Goal: Unclear: Browse casually

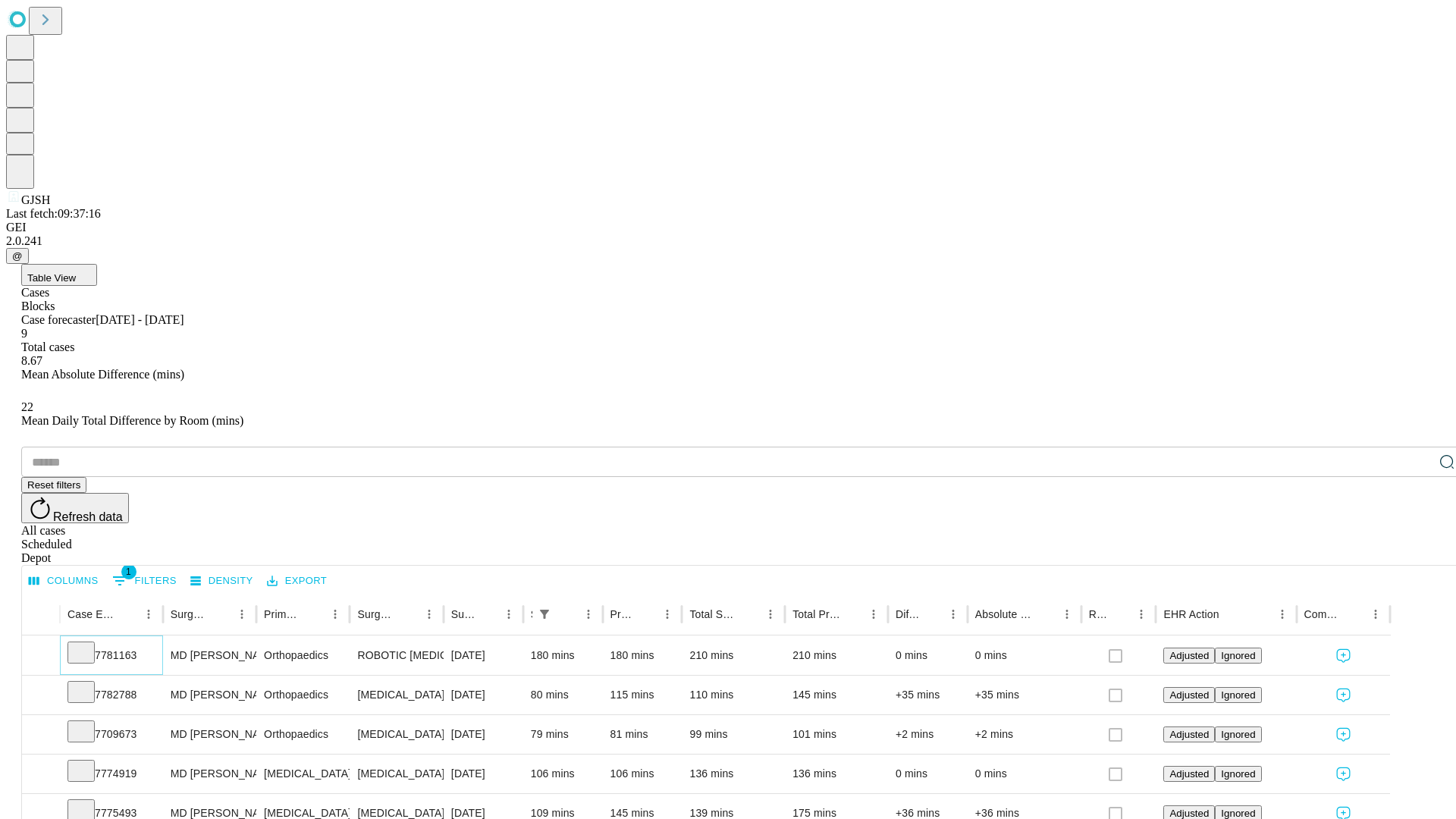
click at [88, 644] on icon at bounding box center [80, 651] width 15 height 15
